Goal: Check status: Check status

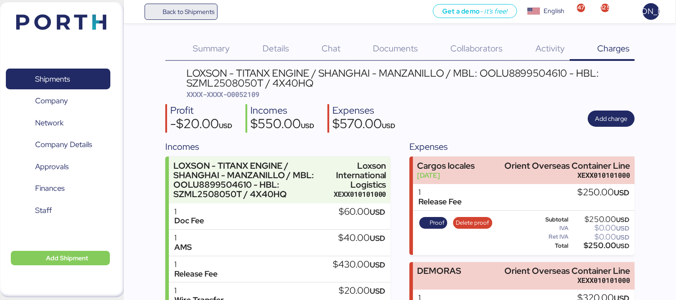
click at [189, 6] on span "Back to Shipments" at bounding box center [189, 11] width 52 height 11
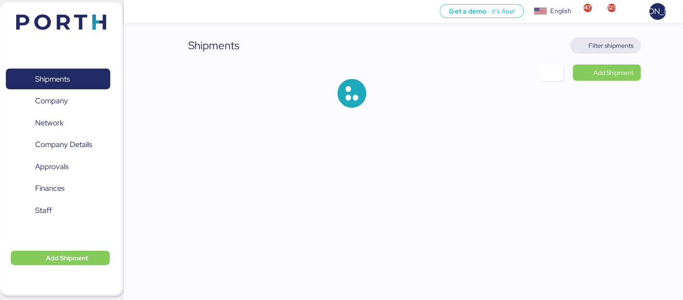
click at [609, 50] on span "Filter shipments" at bounding box center [611, 45] width 45 height 11
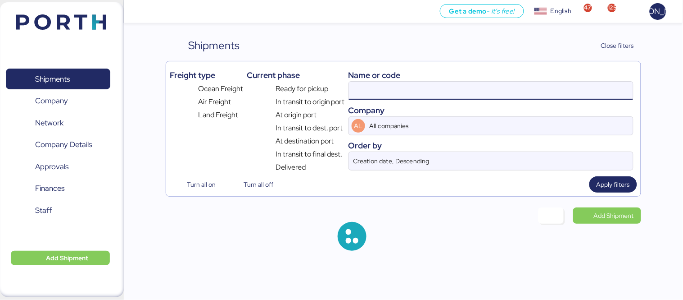
click at [392, 86] on input at bounding box center [491, 91] width 284 height 18
paste input "CC1JKTMZO25950"
type input "CC1JKTMZO25950"
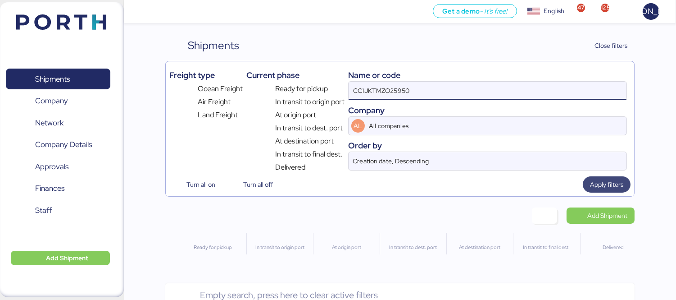
click at [616, 188] on span "Apply filters" at bounding box center [606, 184] width 33 height 11
